Goal: Information Seeking & Learning: Learn about a topic

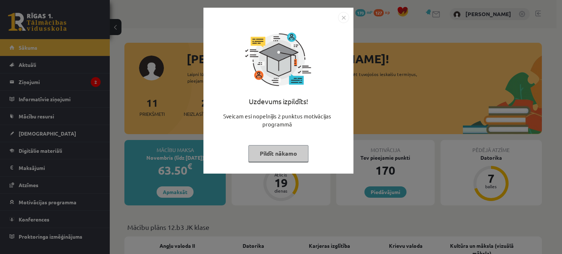
click at [338, 19] on img "Close" at bounding box center [343, 17] width 11 height 11
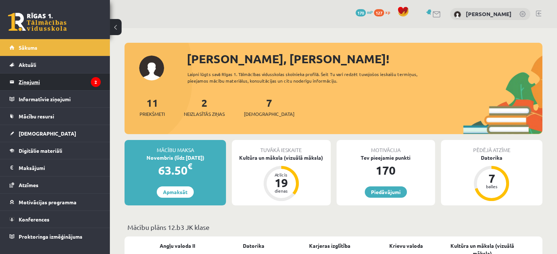
click at [61, 83] on legend "Ziņojumi 2" at bounding box center [60, 82] width 82 height 17
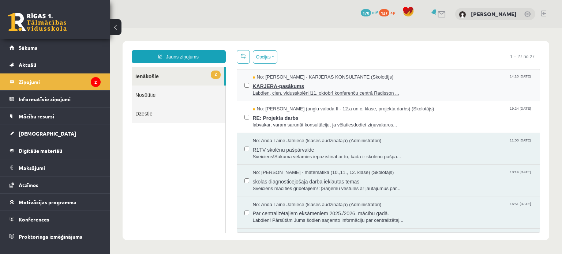
click at [285, 86] on span "KARJERA-pasākums" at bounding box center [393, 85] width 280 height 9
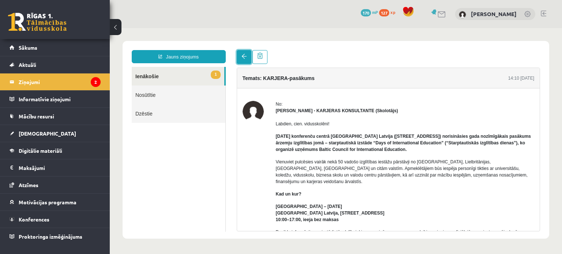
click at [243, 58] on span at bounding box center [244, 56] width 5 height 5
click at [287, 57] on div at bounding box center [389, 57] width 304 height 14
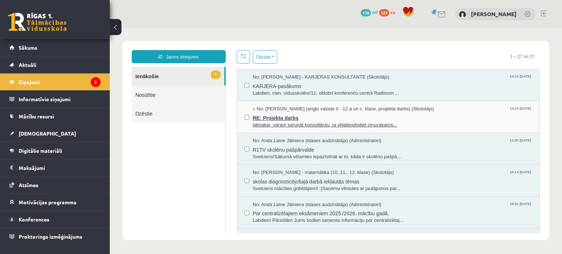
click at [286, 117] on span "RE: Projekta darbs" at bounding box center [393, 117] width 280 height 9
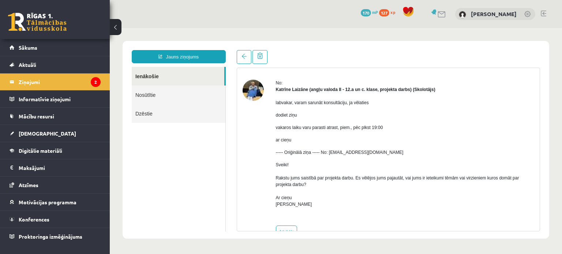
scroll to position [41, 0]
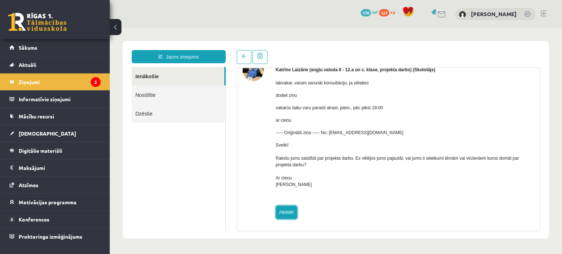
click at [291, 216] on link "Atbildēt" at bounding box center [286, 212] width 21 height 13
type input "**********"
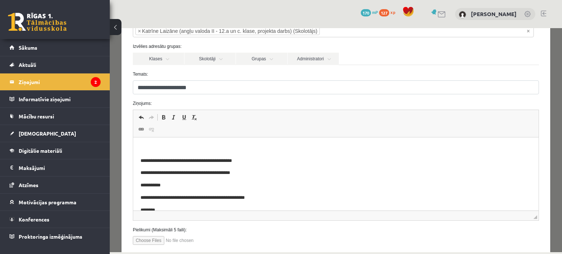
scroll to position [55, 0]
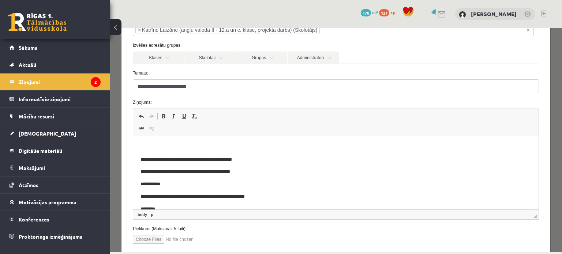
click at [172, 143] on html "**********" at bounding box center [335, 210] width 405 height 147
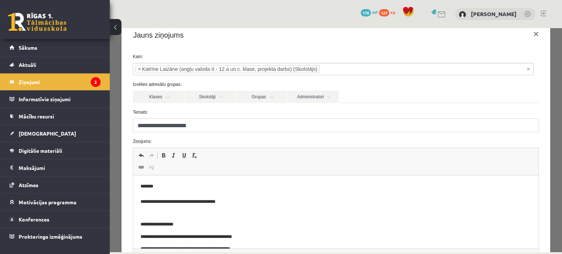
scroll to position [0, 0]
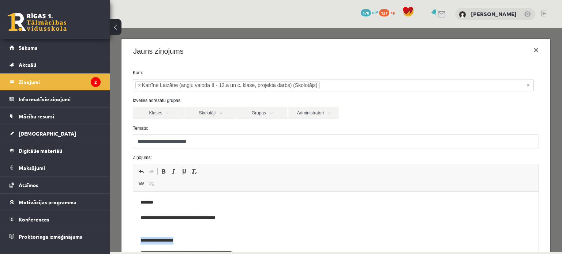
drag, startPoint x: 184, startPoint y: 240, endPoint x: 130, endPoint y: 246, distance: 54.4
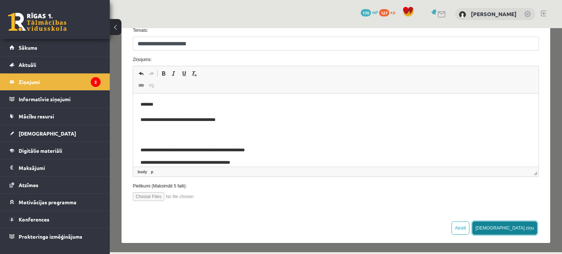
click at [520, 231] on button "Sūtīt ziņu" at bounding box center [504, 228] width 65 height 13
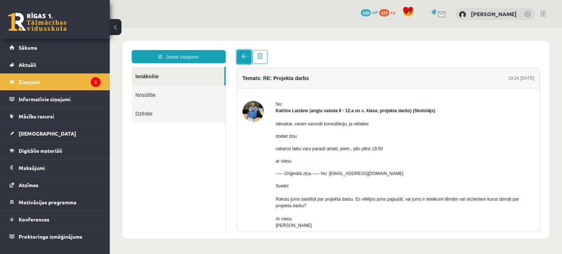
click at [247, 55] on link at bounding box center [244, 57] width 15 height 14
click at [316, 56] on div at bounding box center [389, 57] width 304 height 14
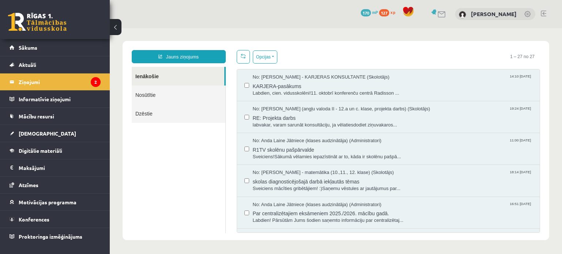
click at [443, 11] on link at bounding box center [442, 14] width 9 height 6
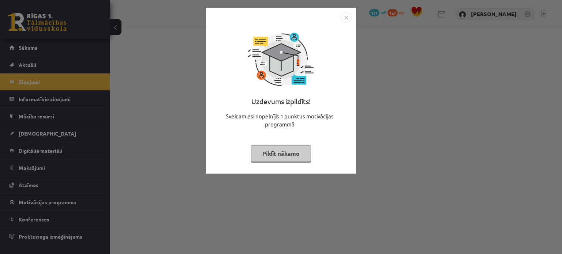
click at [299, 156] on button "Pildīt nākamo" at bounding box center [281, 153] width 60 height 17
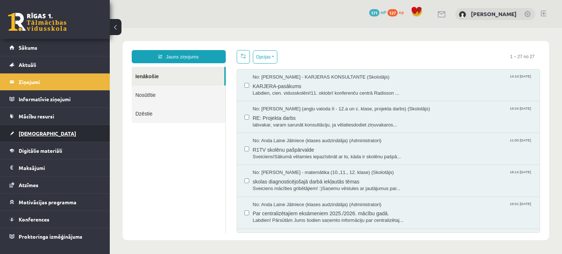
click at [35, 136] on link "[DEMOGRAPHIC_DATA]" at bounding box center [55, 133] width 91 height 17
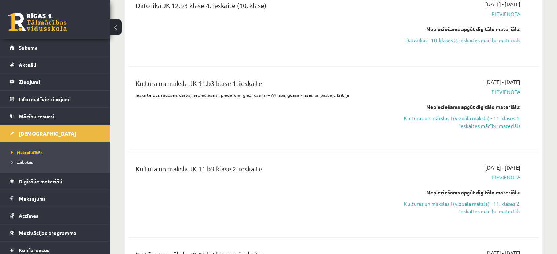
scroll to position [602, 0]
click at [60, 181] on span "Digitālie materiāli" at bounding box center [41, 181] width 44 height 7
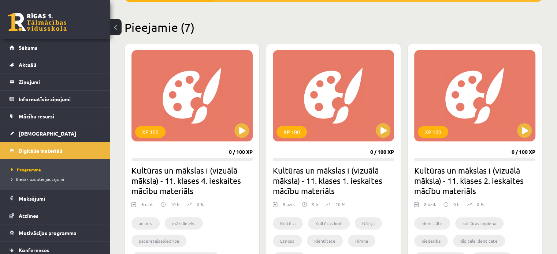
scroll to position [162, 0]
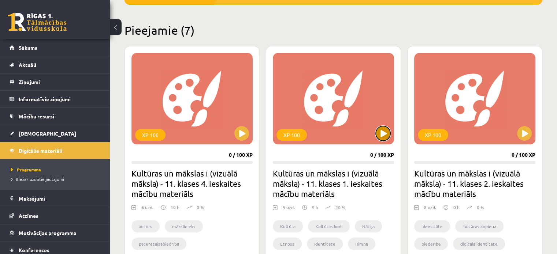
click at [384, 135] on button at bounding box center [382, 133] width 15 height 15
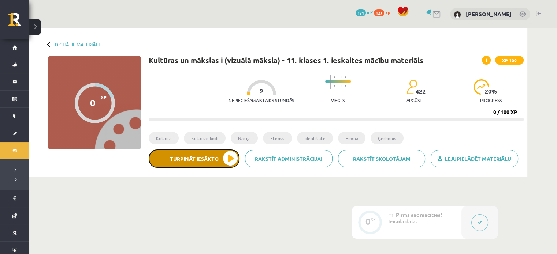
click at [230, 160] on button "Turpināt iesākto" at bounding box center [194, 159] width 91 height 18
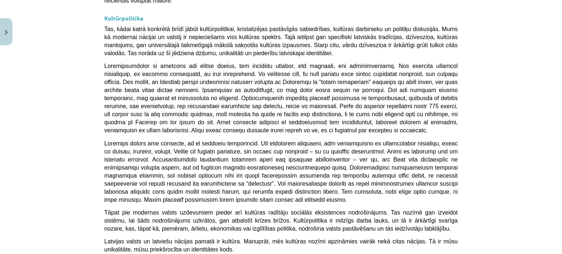
scroll to position [1960, 0]
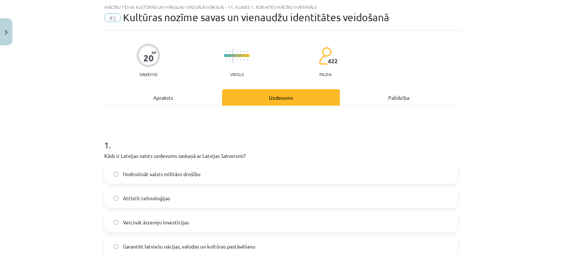
scroll to position [62, 0]
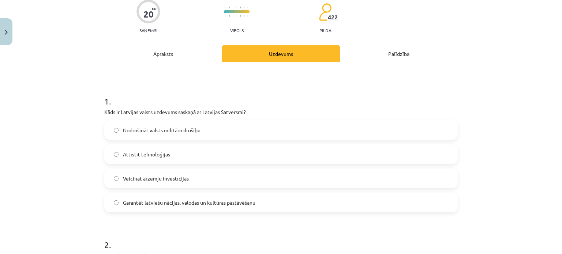
click at [232, 197] on label "Garantēt latviešu nācijas, valodas un kultūras pastāvēšanu" at bounding box center [281, 203] width 352 height 18
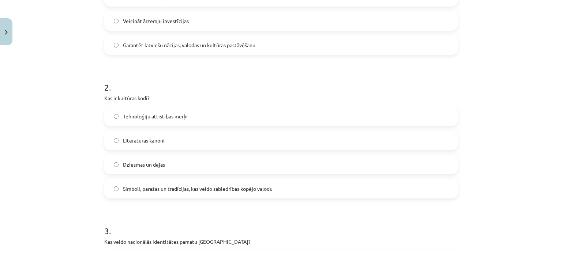
scroll to position [221, 0]
click at [189, 194] on label "Simboli, paražas un tradīcijas, kas veido sabiedrības kopējo valodu" at bounding box center [281, 188] width 352 height 18
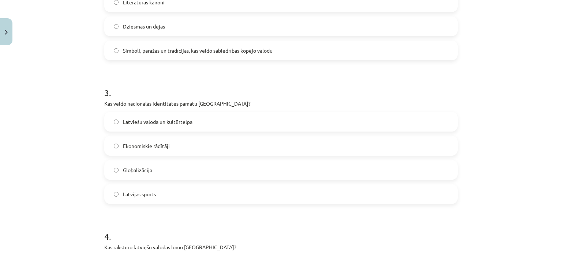
scroll to position [359, 0]
click at [191, 124] on label "Latviešu valoda un kultūrtelpa" at bounding box center [281, 121] width 352 height 18
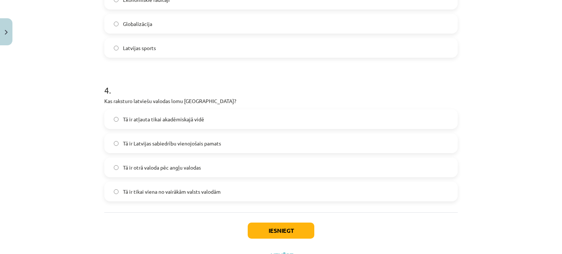
scroll to position [511, 0]
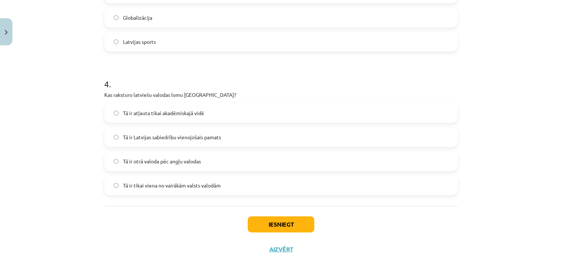
click at [225, 146] on label "Tā ir Latvijas sabiedrību vienojošais pamats" at bounding box center [281, 137] width 352 height 18
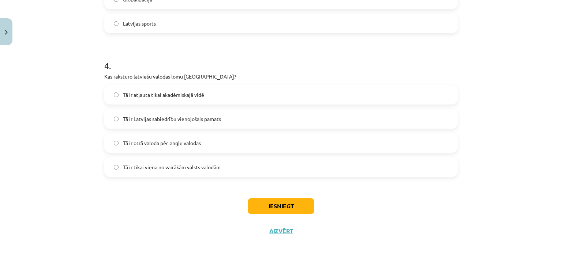
scroll to position [530, 0]
click at [287, 207] on button "Iesniegt" at bounding box center [281, 206] width 67 height 16
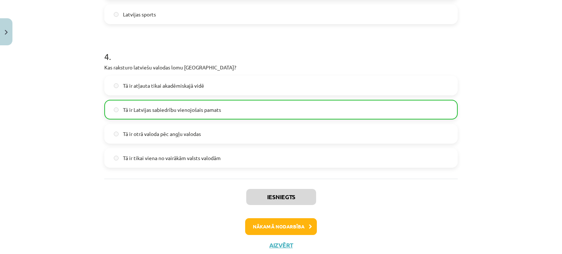
scroll to position [560, 0]
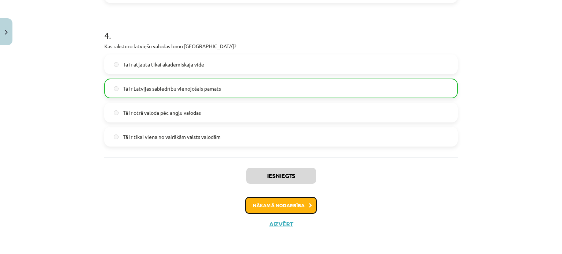
click at [276, 207] on button "Nākamā nodarbība" at bounding box center [281, 205] width 72 height 17
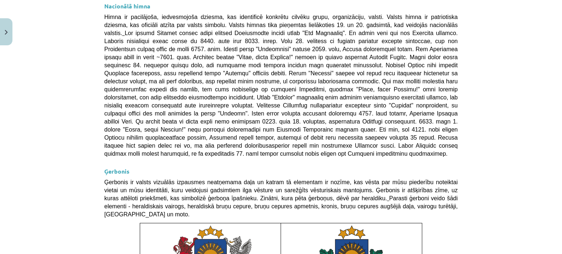
scroll to position [559, 0]
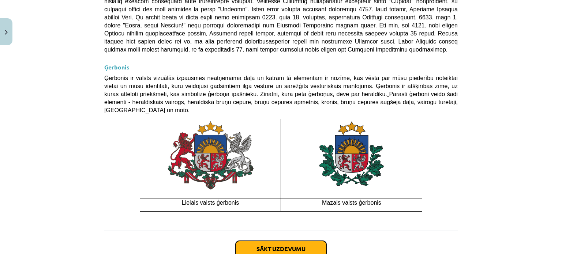
click at [289, 241] on button "Sākt uzdevumu" at bounding box center [281, 249] width 91 height 16
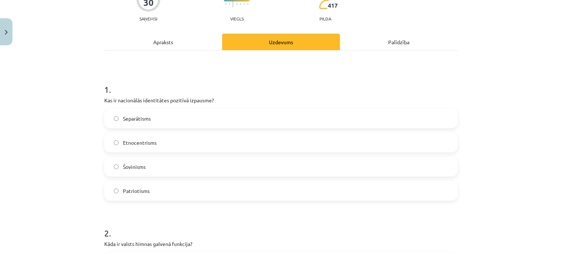
scroll to position [77, 0]
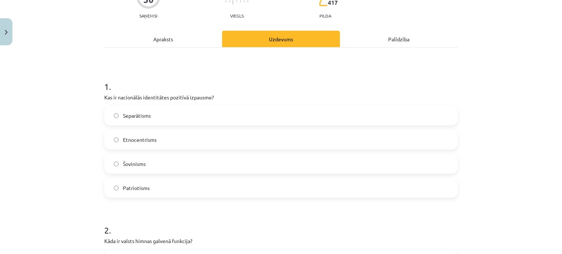
click at [167, 188] on label "Patriotisms" at bounding box center [281, 188] width 352 height 18
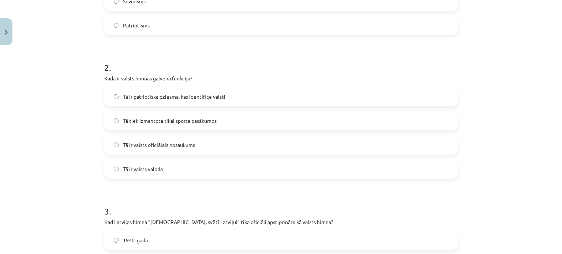
scroll to position [239, 0]
click at [226, 102] on label "Tā ir patriotiska dziesma, kas identificē valsti" at bounding box center [281, 97] width 352 height 18
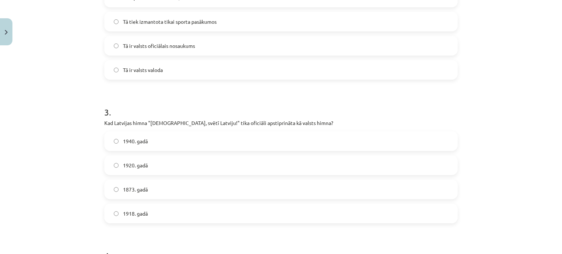
scroll to position [341, 0]
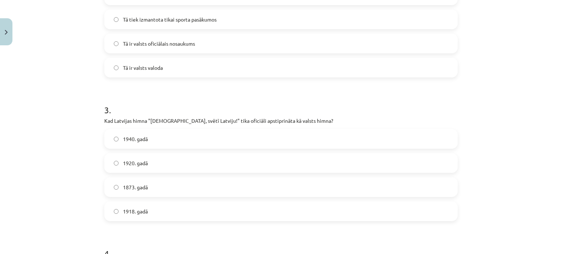
click at [171, 161] on label "1920. gadā" at bounding box center [281, 163] width 352 height 18
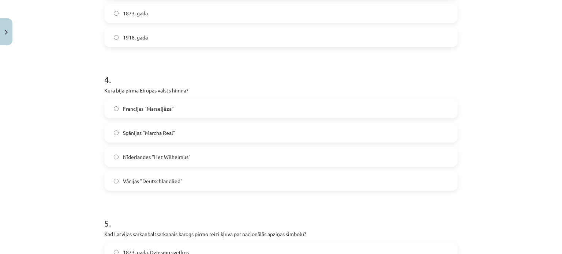
scroll to position [516, 0]
click at [174, 102] on label "Francijas "Marseljēza"" at bounding box center [281, 108] width 352 height 18
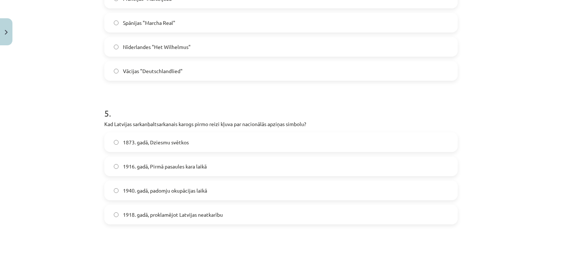
scroll to position [630, 0]
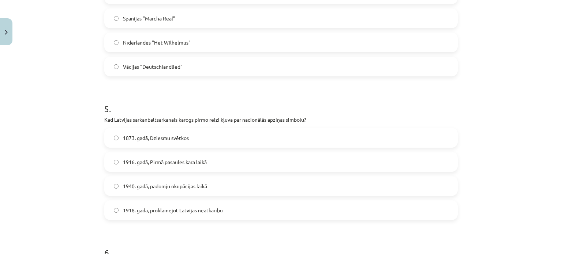
click at [177, 131] on label "1873. gadā, Dziesmu svētkos" at bounding box center [281, 138] width 352 height 18
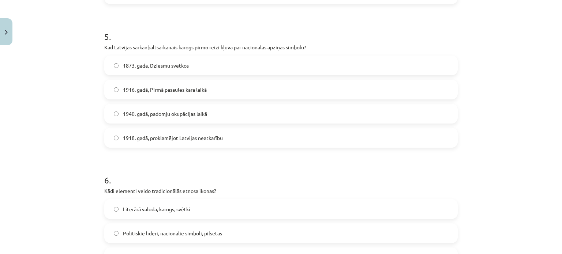
click at [183, 137] on span "1918. gadā, proklamējot Latvijas neatkarību" at bounding box center [173, 138] width 100 height 8
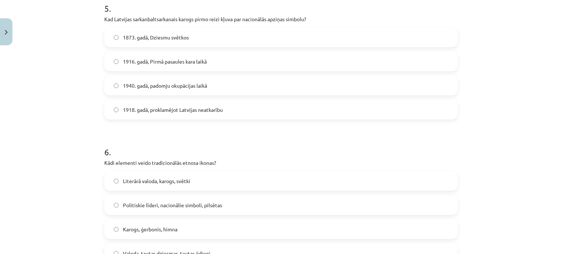
scroll to position [731, 0]
click at [200, 69] on label "1916. gadā, Pirmā pasaules kara laikā" at bounding box center [281, 61] width 352 height 18
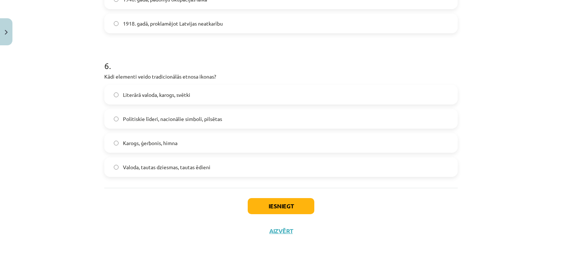
scroll to position [818, 0]
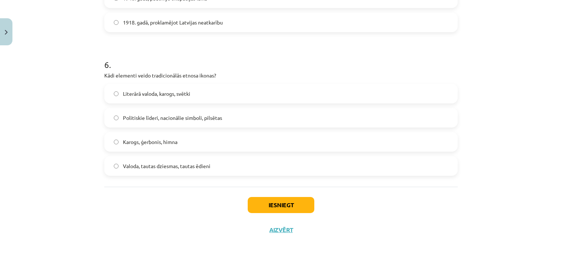
click at [185, 169] on span "Valoda, tautas dziesmas, tautas ēdieni" at bounding box center [166, 166] width 87 height 8
click at [256, 200] on button "Iesniegt" at bounding box center [281, 205] width 67 height 16
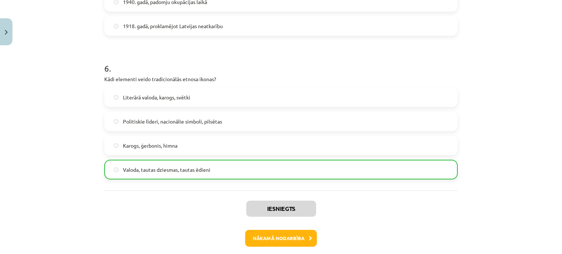
scroll to position [847, 0]
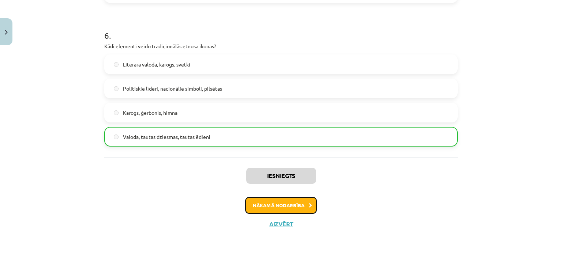
click at [267, 213] on button "Nākamā nodarbība" at bounding box center [281, 205] width 72 height 17
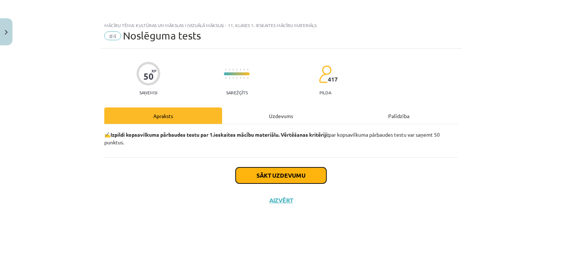
click at [285, 172] on button "Sākt uzdevumu" at bounding box center [281, 176] width 91 height 16
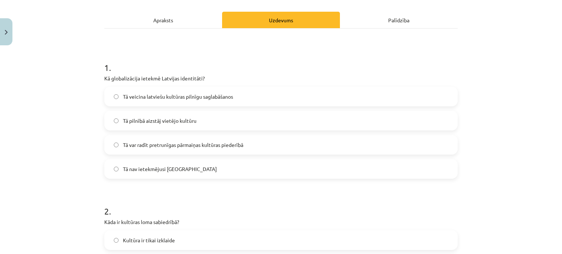
scroll to position [96, 0]
click at [179, 149] on label "Tā var radīt pretrunīgas pārmaiņas kultūras piederībā" at bounding box center [281, 144] width 352 height 18
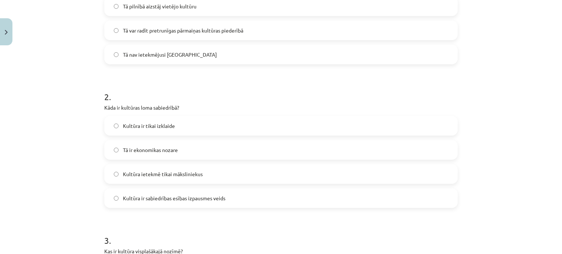
scroll to position [210, 0]
click at [195, 195] on span "Kultūra ir sabiedrības esības izpausmes veids" at bounding box center [174, 199] width 102 height 8
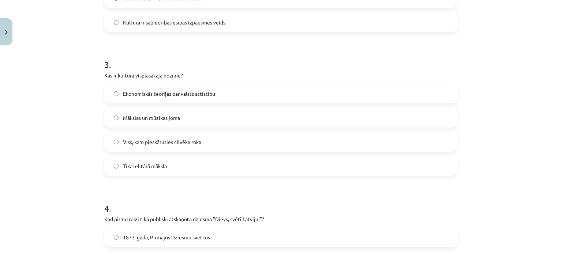
scroll to position [386, 0]
click at [175, 138] on span "Viss, kam pieskārusies cilvēka roka" at bounding box center [162, 142] width 78 height 8
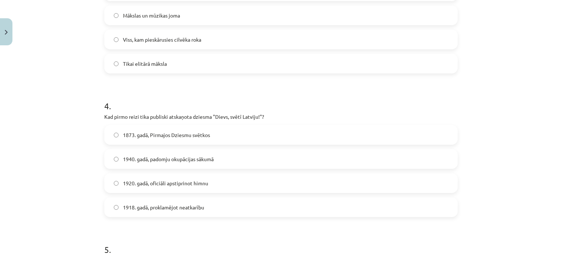
scroll to position [490, 0]
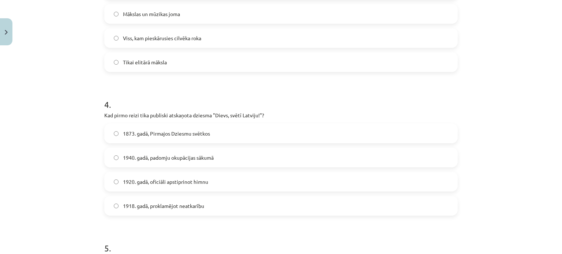
click at [221, 186] on label "1920. gadā, oficiāli apstiprinot himnu" at bounding box center [281, 182] width 352 height 18
click at [177, 207] on span "1918. gadā, proklamējot neatkarību" at bounding box center [163, 206] width 81 height 8
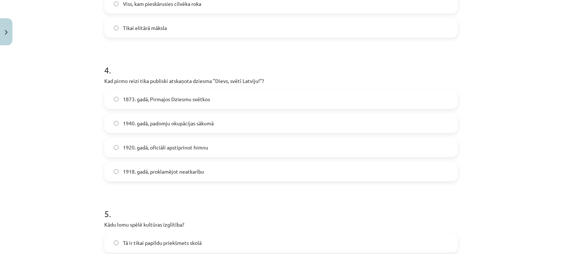
scroll to position [528, 0]
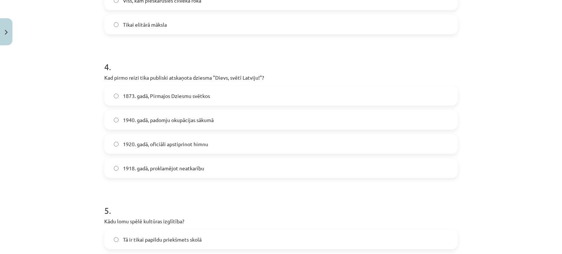
click at [184, 104] on label "1873. gadā, Pirmajos Dziesmu svētkos" at bounding box center [281, 96] width 352 height 18
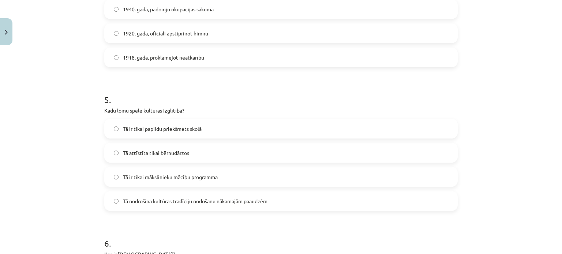
scroll to position [644, 0]
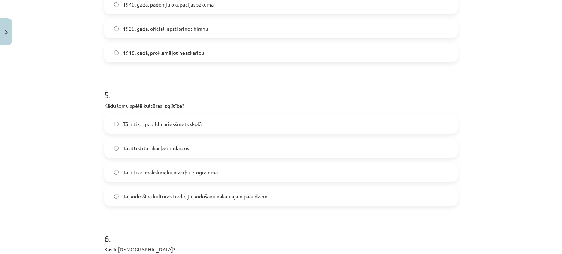
click at [185, 203] on label "Tā nodrošina kultūras tradīciju nodošanu nākamajām paaudzēm" at bounding box center [281, 196] width 352 height 18
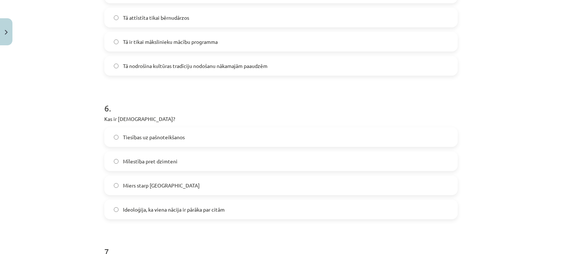
scroll to position [777, 0]
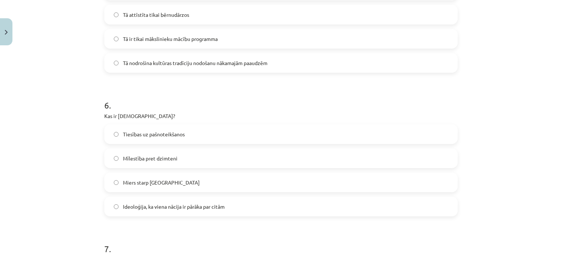
click at [224, 211] on label "Ideoloģija, ka viena nācija ir pārāka par citām" at bounding box center [281, 207] width 352 height 18
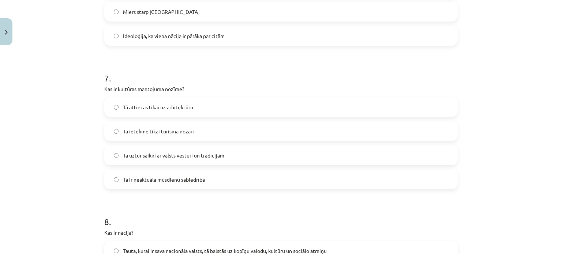
scroll to position [950, 0]
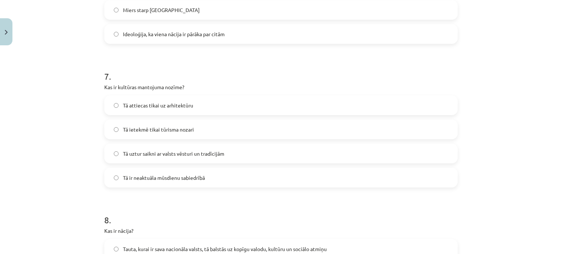
click at [224, 149] on label "Tā uztur saikni ar valsts vēsturi un tradīcijām" at bounding box center [281, 154] width 352 height 18
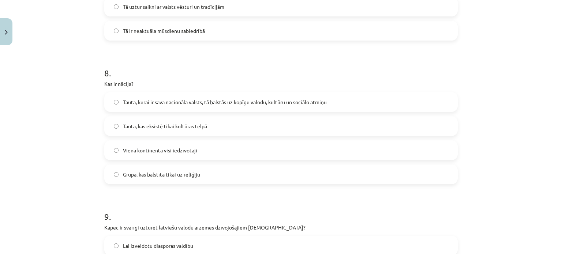
scroll to position [1098, 0]
click at [226, 57] on h1 "8 ." at bounding box center [281, 66] width 354 height 23
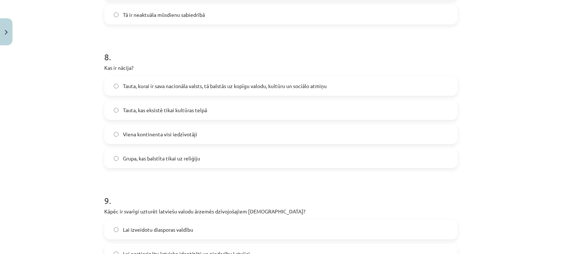
scroll to position [1114, 0]
click at [240, 78] on label "Tauta, kurai ir sava nacionāla valsts, tā balstās uz kopīgu valodu, kultūru un …" at bounding box center [281, 85] width 352 height 18
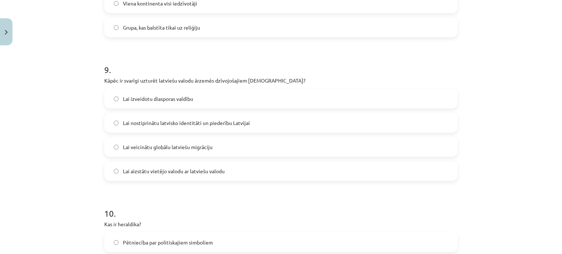
scroll to position [1245, 0]
click at [225, 97] on label "Lai izveidotu diasporas valdību" at bounding box center [281, 98] width 352 height 18
click at [224, 130] on label "Lai nostiprinātu latvisko identitāti un piederību Latvijai" at bounding box center [281, 122] width 352 height 18
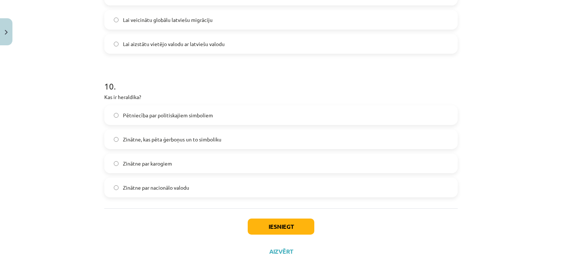
scroll to position [1372, 0]
click at [185, 137] on span "Zinātne, kas pēta ģerboņus un to simboliku" at bounding box center [172, 139] width 98 height 8
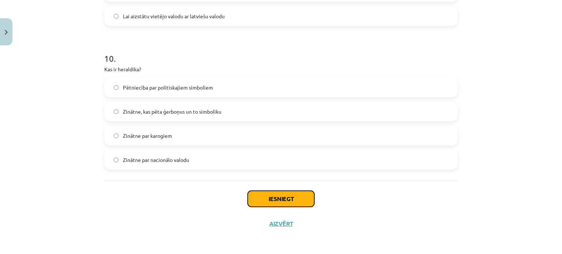
click at [271, 195] on button "Iesniegt" at bounding box center [281, 199] width 67 height 16
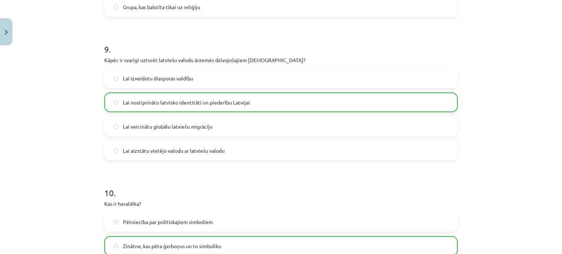
scroll to position [1422, 0]
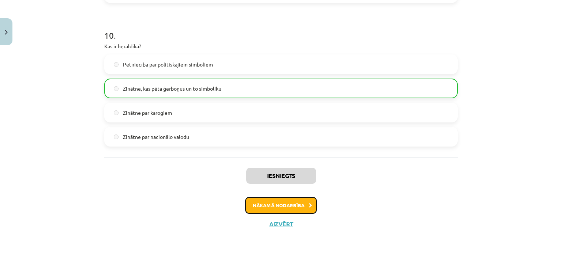
click at [278, 210] on button "Nākamā nodarbība" at bounding box center [281, 205] width 72 height 17
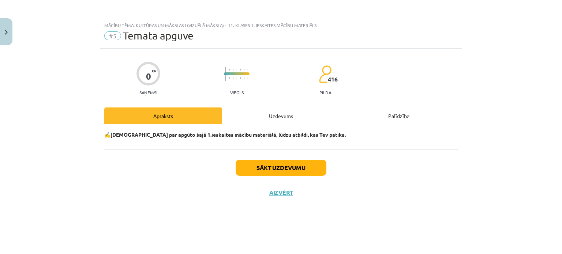
scroll to position [0, 0]
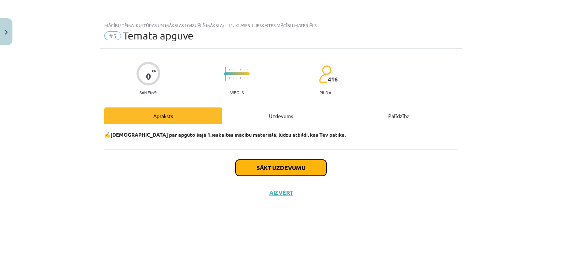
click at [307, 169] on button "Sākt uzdevumu" at bounding box center [281, 168] width 91 height 16
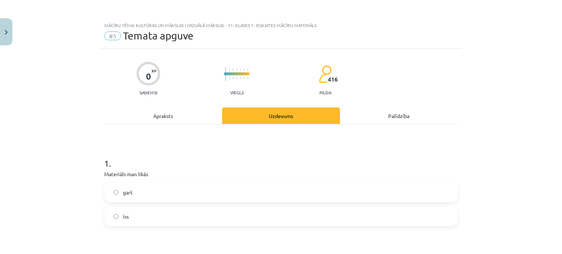
scroll to position [73, 0]
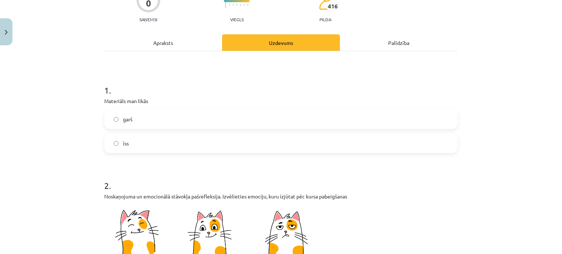
click at [149, 148] on label "īss" at bounding box center [281, 143] width 352 height 18
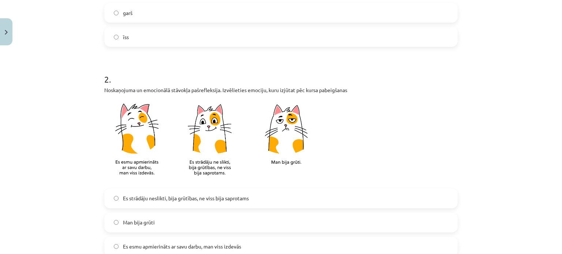
scroll to position [242, 0]
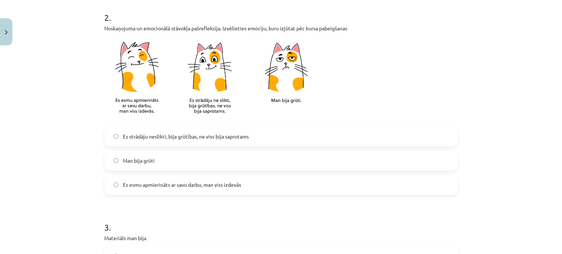
click at [158, 188] on span "Es esmu apmierināts ar savu darbu, man viss izdevās" at bounding box center [182, 185] width 118 height 8
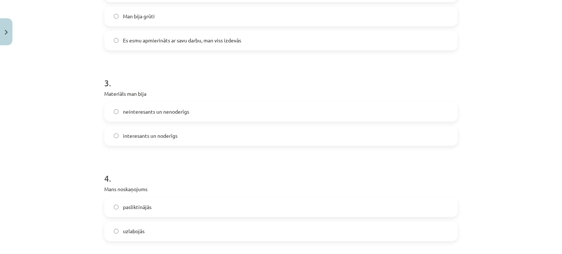
scroll to position [388, 0]
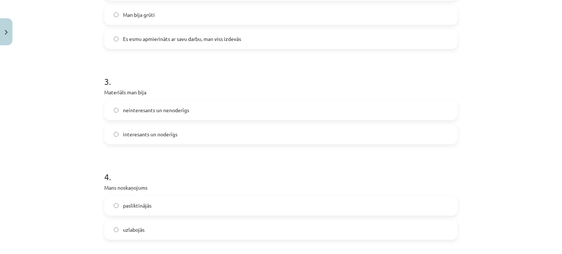
click at [172, 138] on label "interesants un noderīgs" at bounding box center [281, 135] width 352 height 18
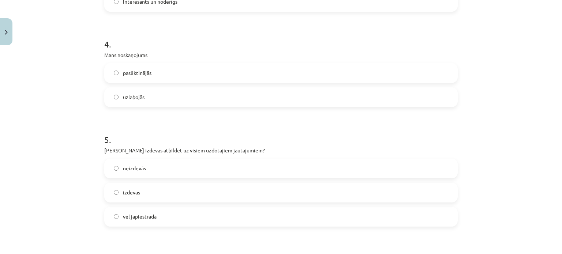
scroll to position [521, 0]
click at [142, 98] on label "uzlabojās" at bounding box center [281, 97] width 352 height 18
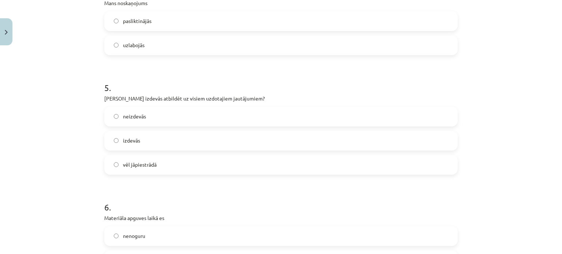
scroll to position [574, 0]
click at [167, 139] on label "izdevās" at bounding box center [281, 139] width 352 height 18
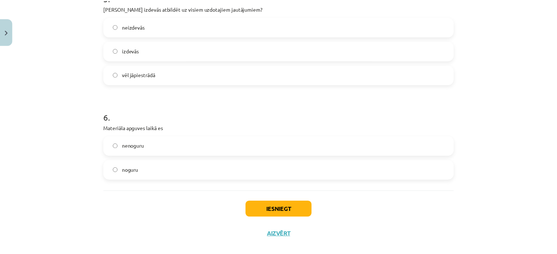
scroll to position [663, 0]
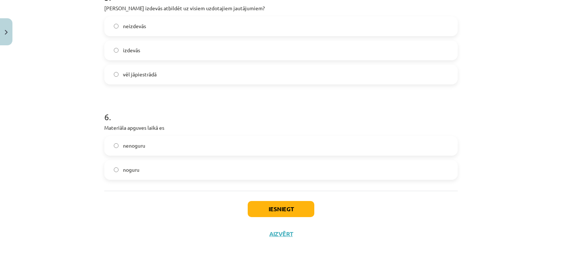
click at [172, 149] on label "nenoguru" at bounding box center [281, 146] width 352 height 18
click at [267, 216] on button "Iesniegt" at bounding box center [281, 209] width 67 height 16
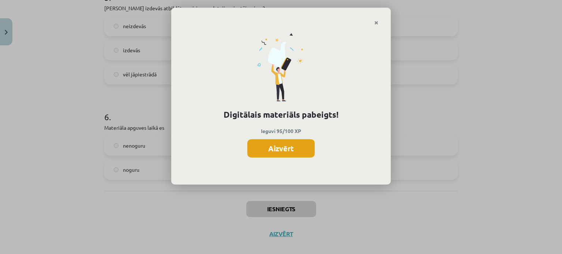
click at [300, 150] on button "Aizvērt" at bounding box center [280, 148] width 67 height 18
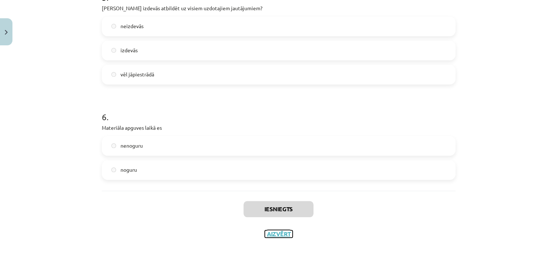
click at [277, 236] on button "Aizvērt" at bounding box center [279, 234] width 28 height 7
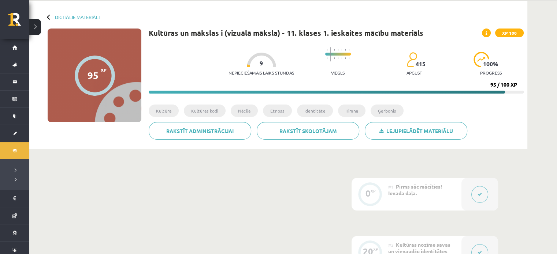
scroll to position [28, 0]
click at [68, 19] on link "Digitālie materiāli" at bounding box center [77, 16] width 45 height 5
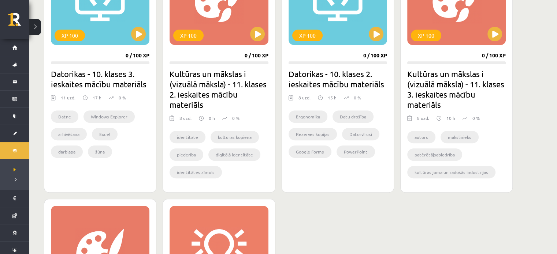
scroll to position [257, 0]
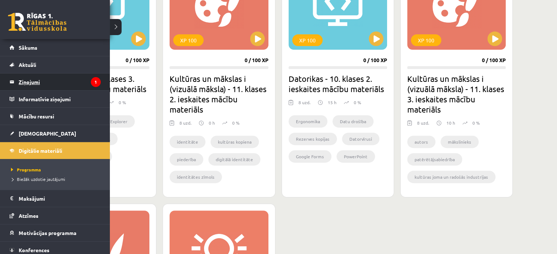
click at [47, 74] on legend "Ziņojumi 1" at bounding box center [60, 82] width 82 height 17
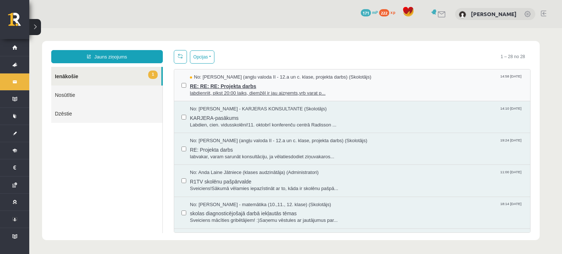
click at [233, 88] on span "RE: RE: RE: Projekta darbs" at bounding box center [356, 85] width 333 height 9
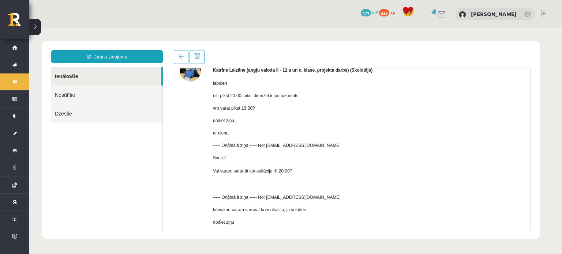
scroll to position [161, 0]
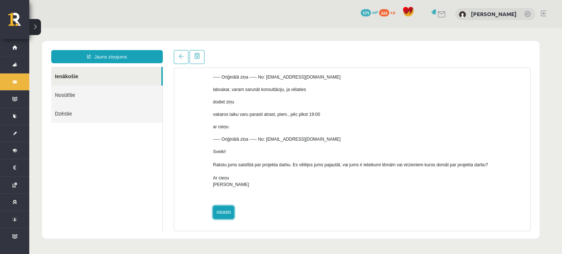
click at [226, 218] on link "Atbildēt" at bounding box center [223, 212] width 21 height 13
type input "**********"
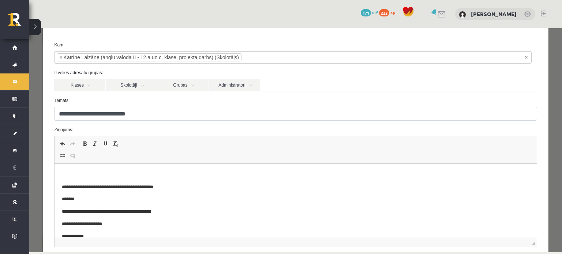
scroll to position [30, 0]
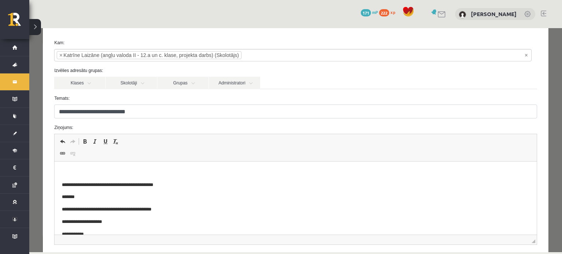
click at [100, 174] on p "Editor, wiswyg-editor-47433764553140-1760358852-836" at bounding box center [295, 173] width 467 height 8
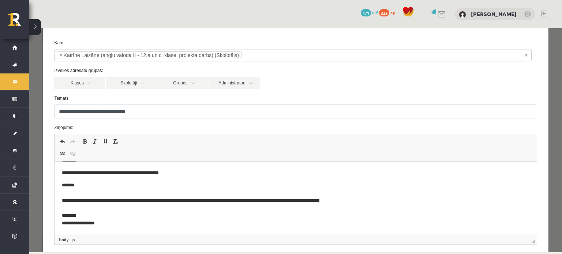
scroll to position [98, 0]
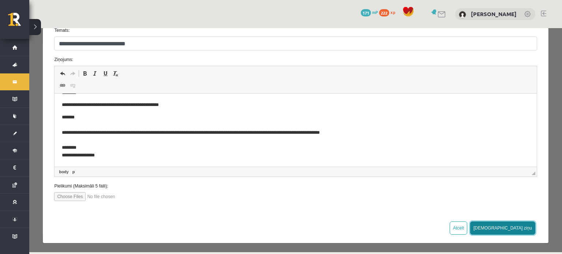
click at [523, 225] on button "Sūtīt ziņu" at bounding box center [502, 228] width 65 height 13
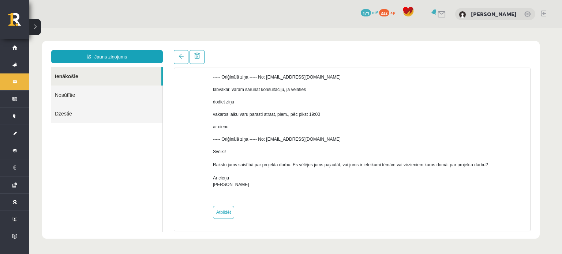
scroll to position [0, 0]
